Goal: Information Seeking & Learning: Learn about a topic

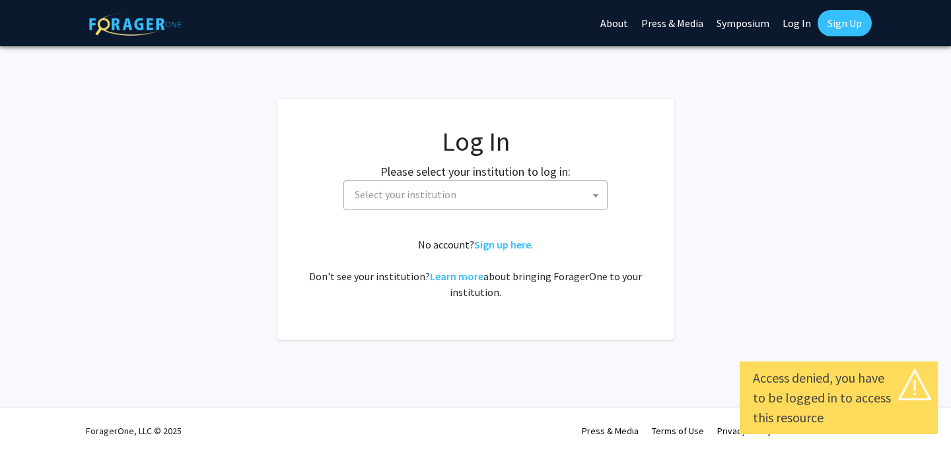
select select
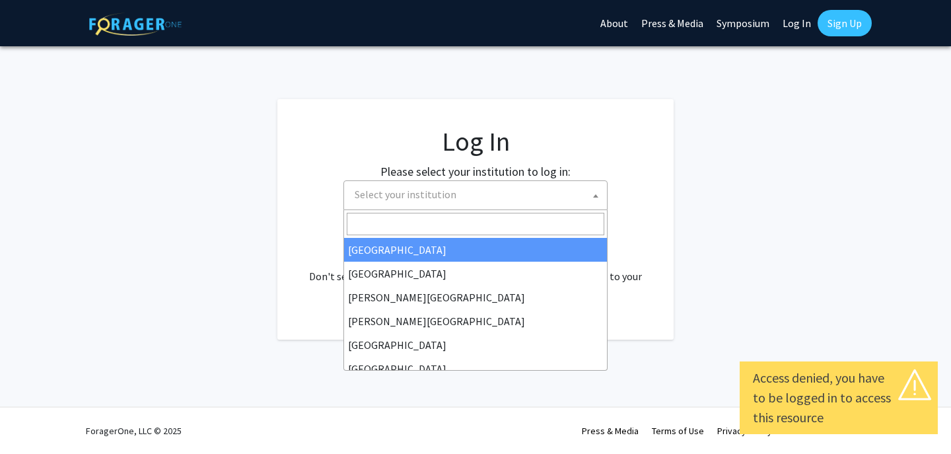
click at [581, 202] on span "Select your institution" at bounding box center [478, 194] width 258 height 27
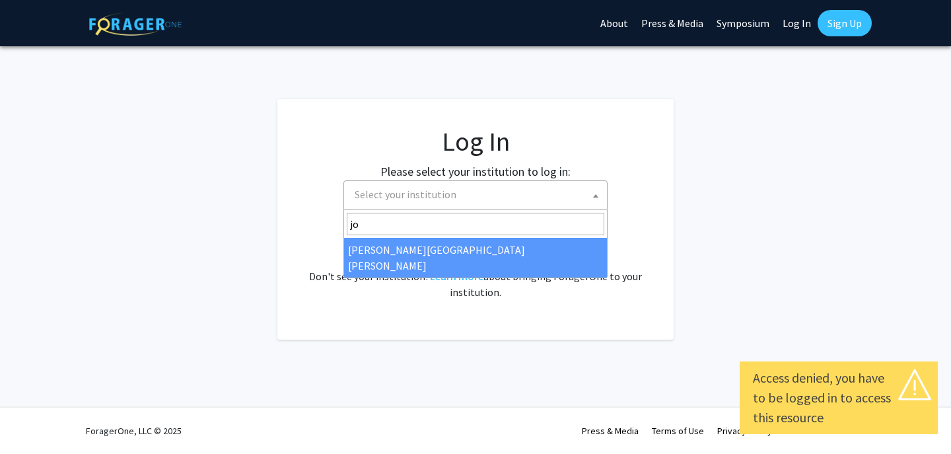
type input "jo"
select select "1"
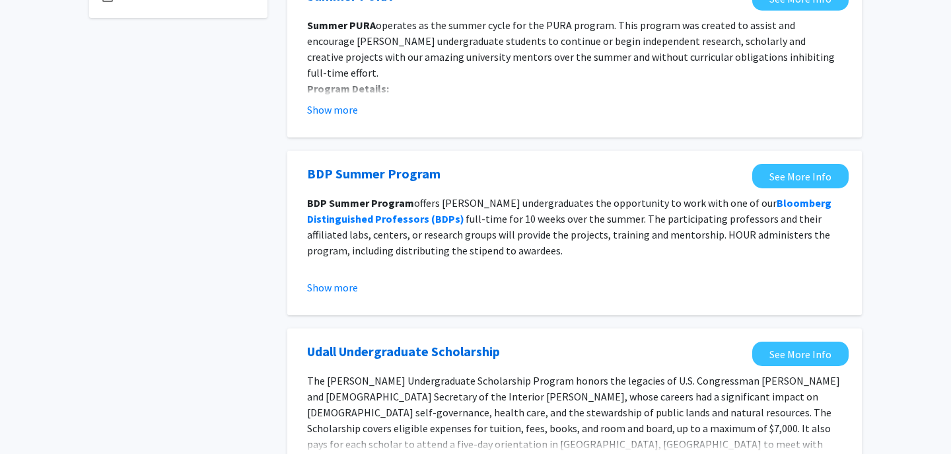
scroll to position [439, 0]
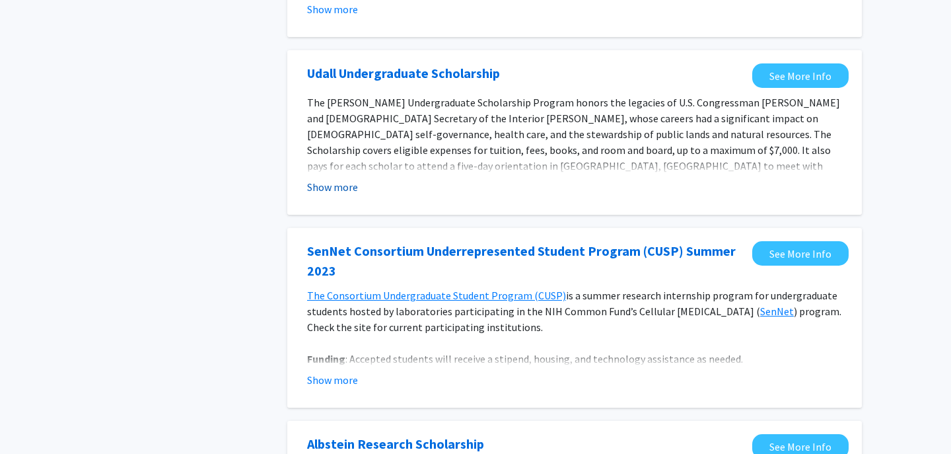
click at [343, 184] on button "Show more" at bounding box center [332, 187] width 51 height 16
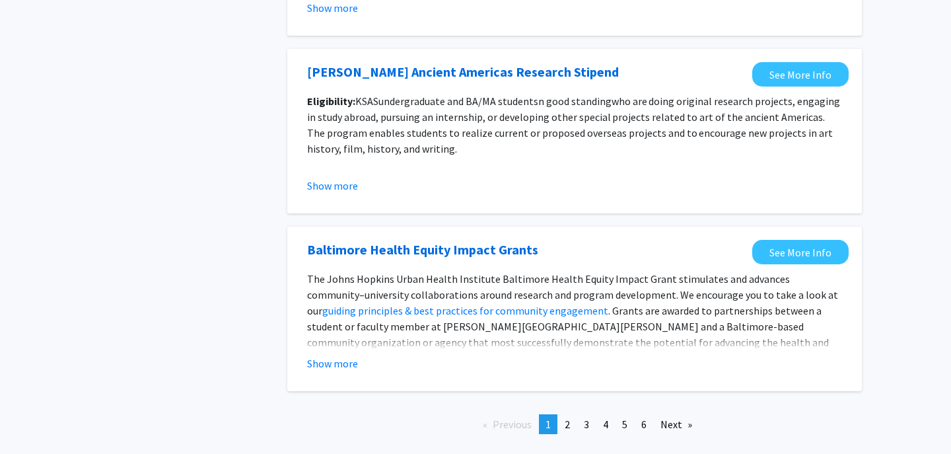
scroll to position [1608, 0]
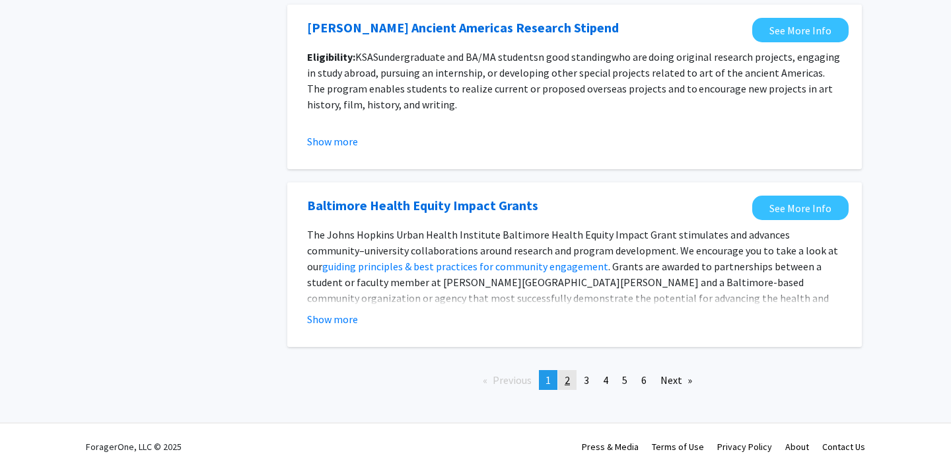
click at [566, 373] on span "2" at bounding box center [567, 379] width 5 height 13
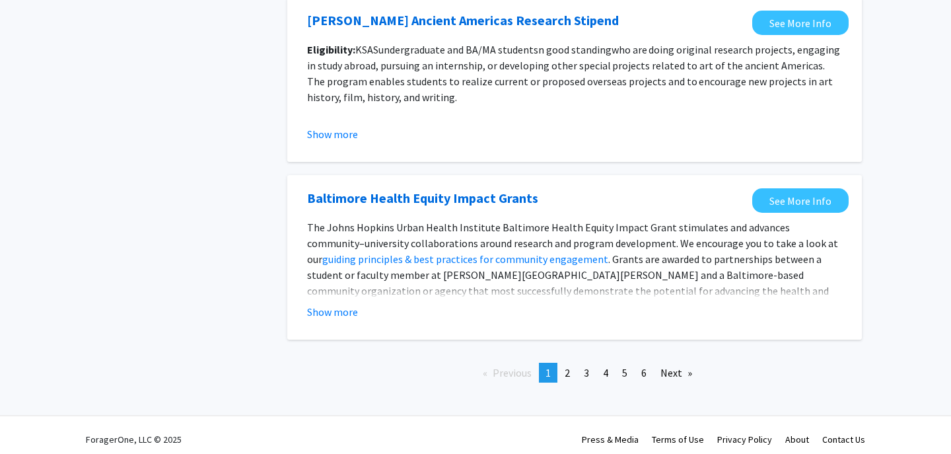
scroll to position [1528, 0]
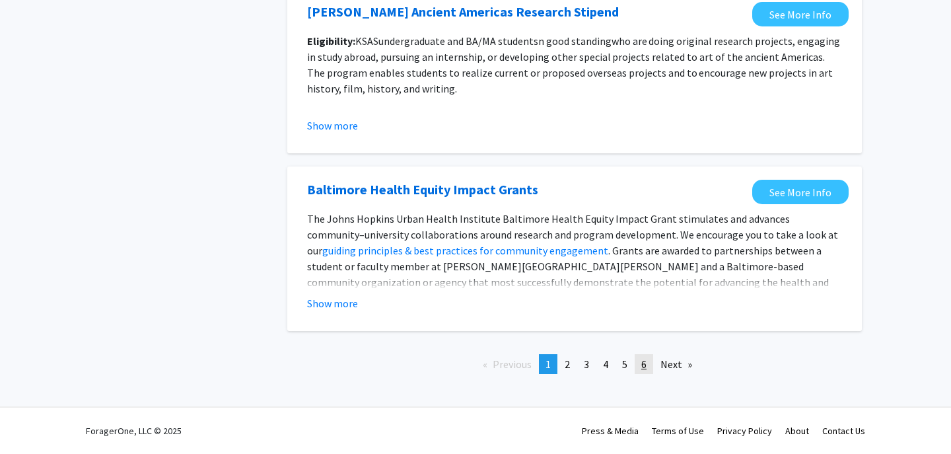
click at [644, 367] on span "6" at bounding box center [643, 363] width 5 height 13
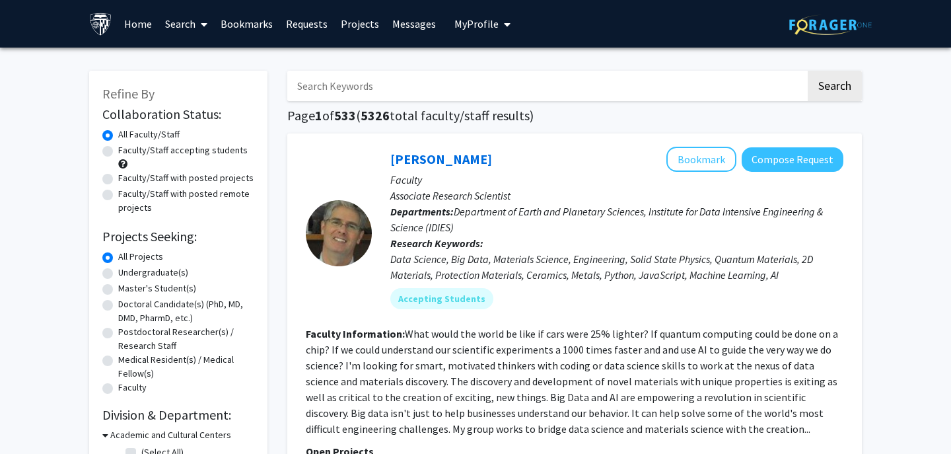
click at [117, 287] on div "Master's Student(s)" at bounding box center [178, 289] width 152 height 16
click at [118, 287] on label "Master's Student(s)" at bounding box center [157, 288] width 78 height 14
click at [118, 287] on input "Master's Student(s)" at bounding box center [122, 285] width 9 height 9
radio input "true"
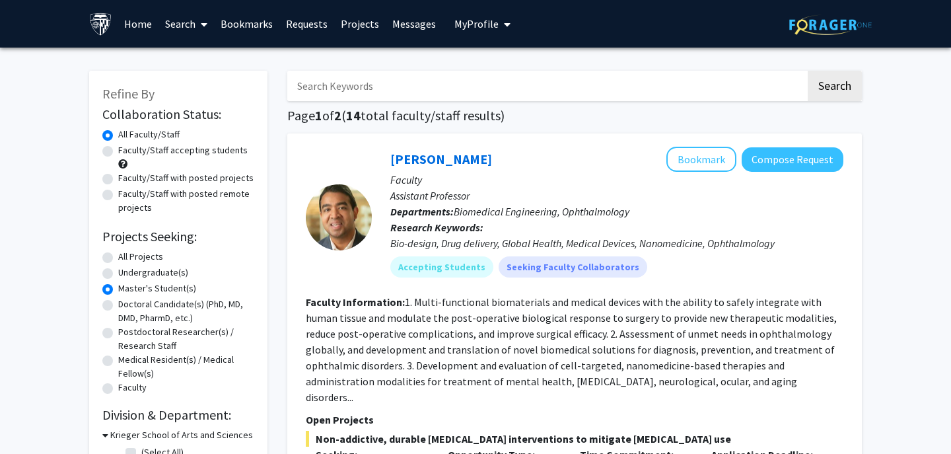
click at [106, 160] on div "Faculty/Staff accepting students" at bounding box center [178, 157] width 152 height 28
click at [118, 148] on label "Faculty/Staff accepting students" at bounding box center [182, 150] width 129 height 14
click at [118, 148] on input "Faculty/Staff accepting students" at bounding box center [122, 147] width 9 height 9
radio input "true"
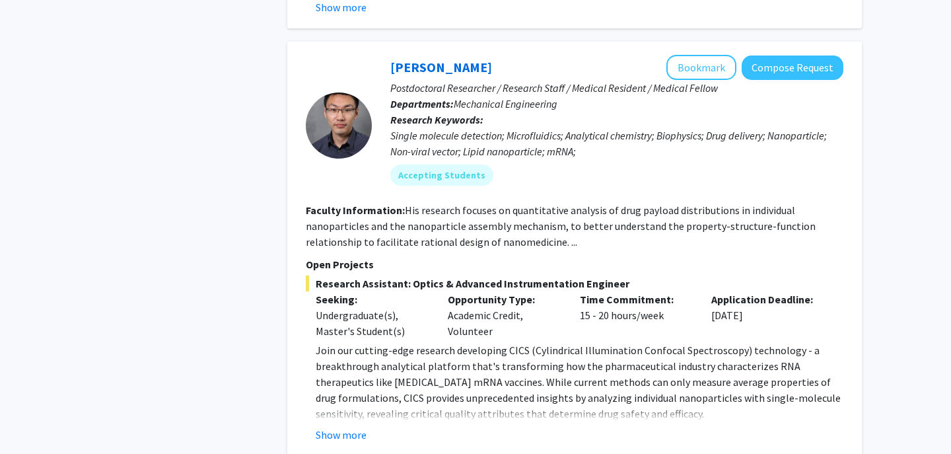
scroll to position [6475, 0]
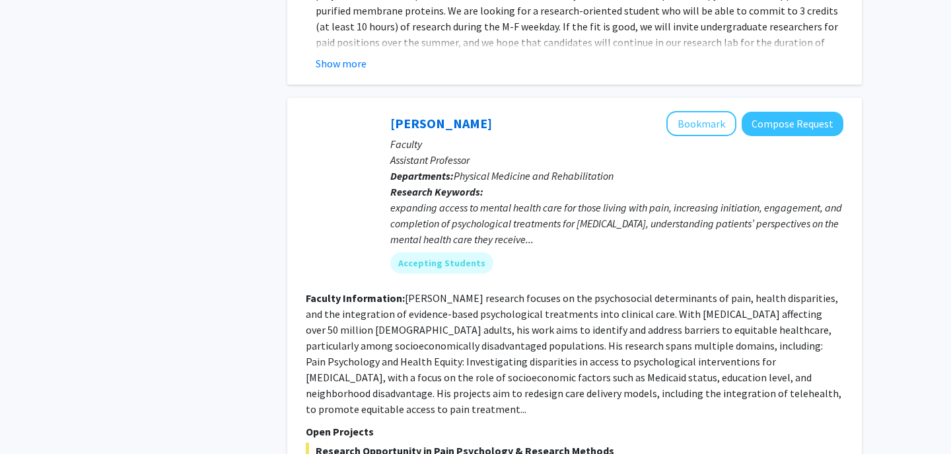
scroll to position [1907, 0]
